Goal: Task Accomplishment & Management: Use online tool/utility

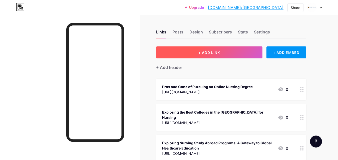
click at [208, 56] on button "+ ADD LINK" at bounding box center [209, 53] width 106 height 12
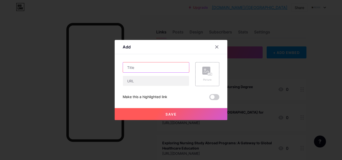
click at [144, 69] on input "text" at bounding box center [156, 68] width 66 height 10
paste input "Advanced Nursing Degrees to Accelerate Career Growth"
type input "Advanced Nursing Degrees to Accelerate Career Growth"
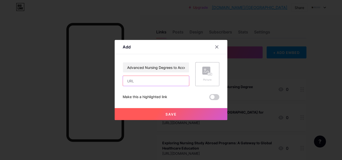
click at [156, 82] on input "text" at bounding box center [156, 81] width 66 height 10
paste input "[URL][DOMAIN_NAME]"
type input "[URL][DOMAIN_NAME]"
click at [214, 97] on span at bounding box center [214, 97] width 10 height 6
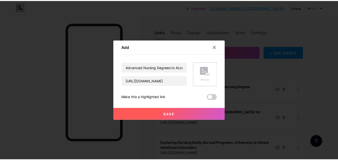
scroll to position [0, 0]
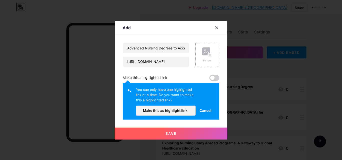
click at [201, 111] on span "Cancel" at bounding box center [205, 110] width 12 height 5
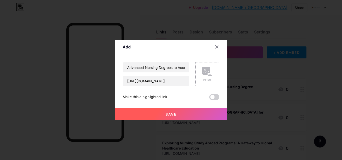
click at [186, 118] on button "Save" at bounding box center [171, 114] width 113 height 12
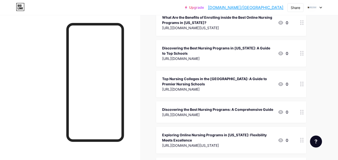
scroll to position [217, 0]
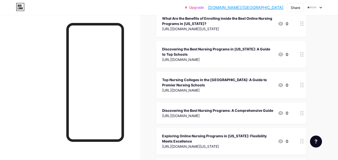
click at [265, 7] on link "[DOMAIN_NAME]/[GEOGRAPHIC_DATA]" at bounding box center [246, 8] width 76 height 6
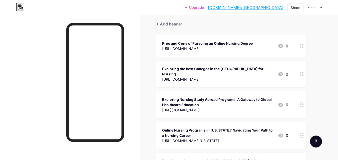
scroll to position [0, 0]
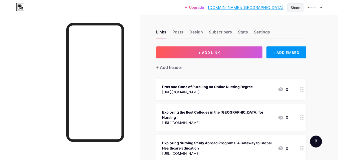
click at [294, 7] on div "Share" at bounding box center [296, 7] width 10 height 5
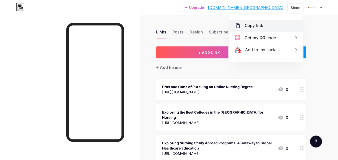
click at [269, 27] on div "Copy link" at bounding box center [266, 26] width 75 height 12
